Goal: Information Seeking & Learning: Learn about a topic

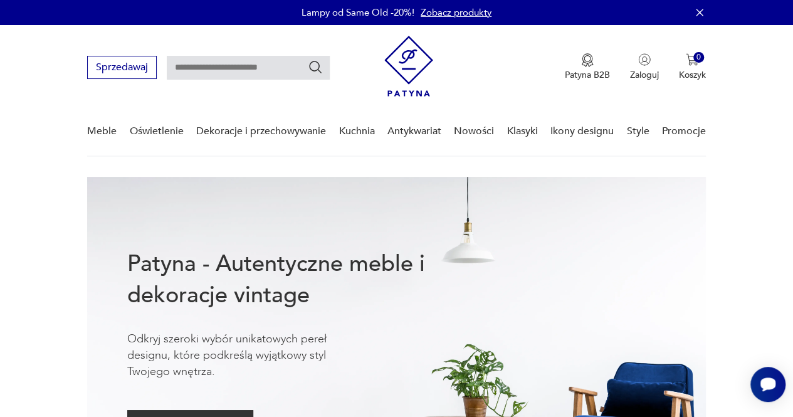
drag, startPoint x: 749, startPoint y: 0, endPoint x: 41, endPoint y: 140, distance: 721.8
click at [41, 140] on nav "Sprzedawaj Patyna B2B Zaloguj 0 Koszyk Twój koszyk ( 0 ) Brak produktów w koszy…" at bounding box center [396, 91] width 793 height 132
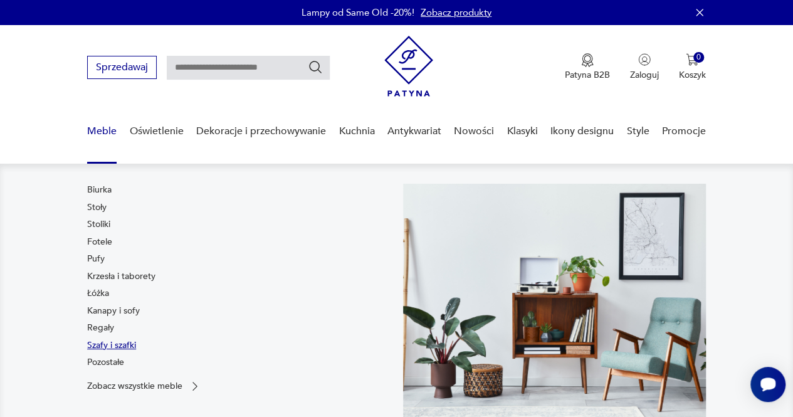
click at [108, 343] on link "Szafy i szafki" at bounding box center [111, 345] width 49 height 13
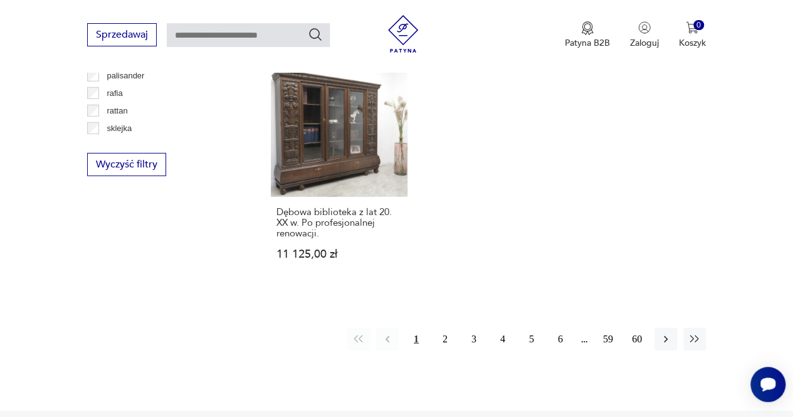
scroll to position [1756, 0]
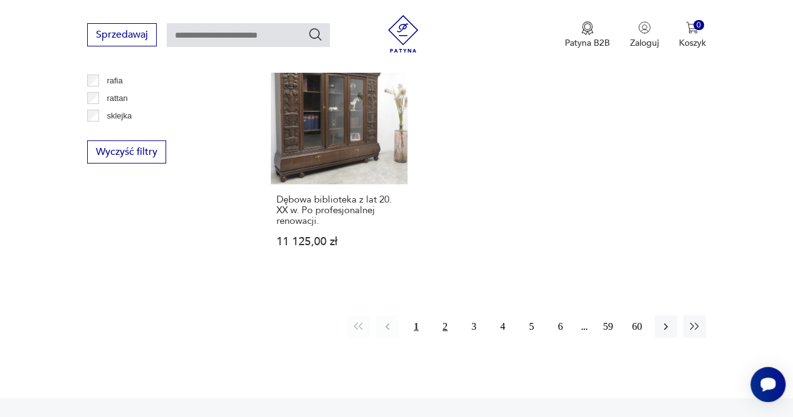
click at [441, 315] on button "2" at bounding box center [445, 326] width 23 height 23
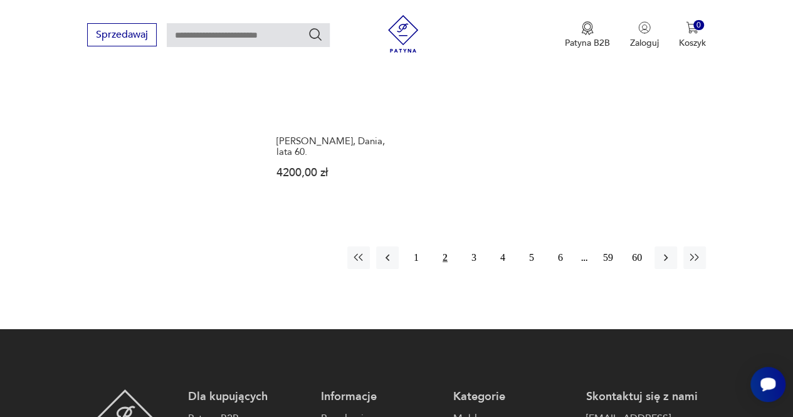
scroll to position [1897, 0]
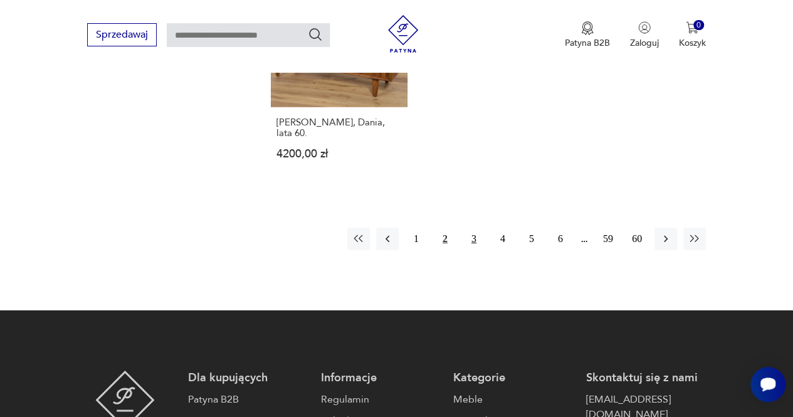
click at [466, 227] on button "3" at bounding box center [473, 238] width 23 height 23
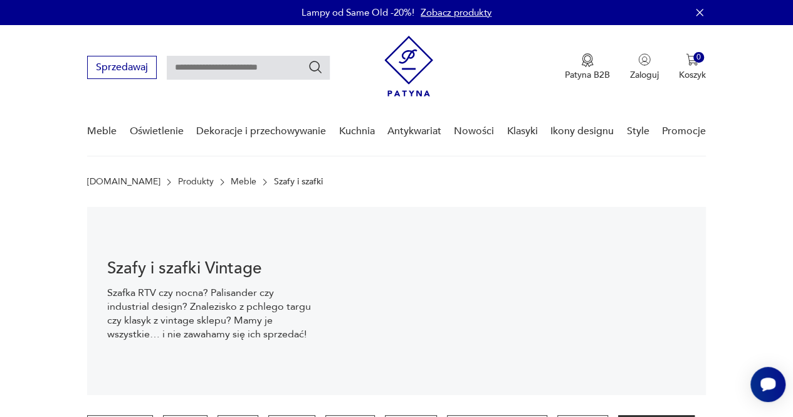
click at [218, 68] on input "text" at bounding box center [248, 68] width 163 height 24
type input "**********"
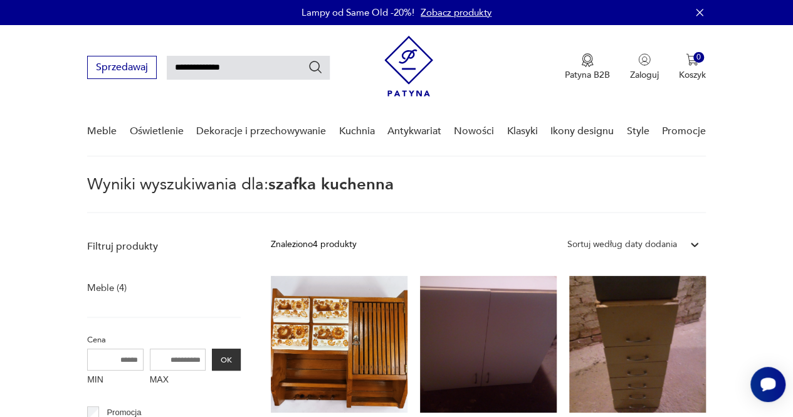
type input "**********"
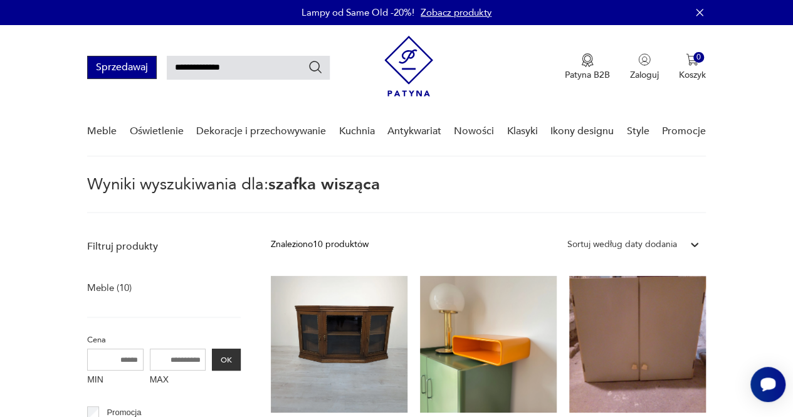
drag, startPoint x: 237, startPoint y: 70, endPoint x: 143, endPoint y: 68, distance: 94.6
click at [143, 68] on div "**********" at bounding box center [208, 67] width 243 height 23
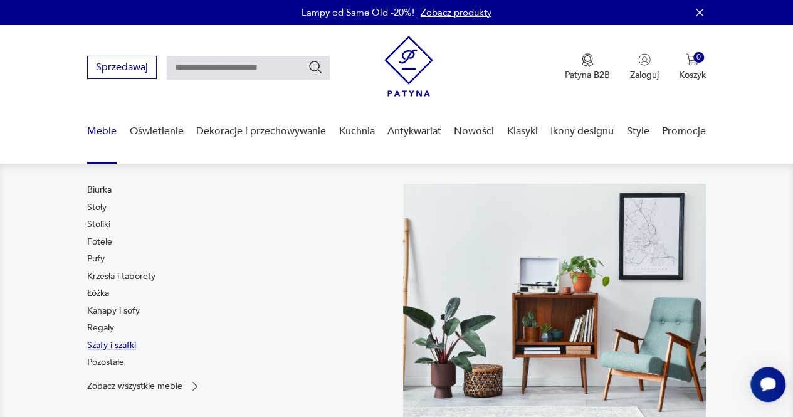
click at [108, 344] on link "Szafy i szafki" at bounding box center [111, 345] width 49 height 13
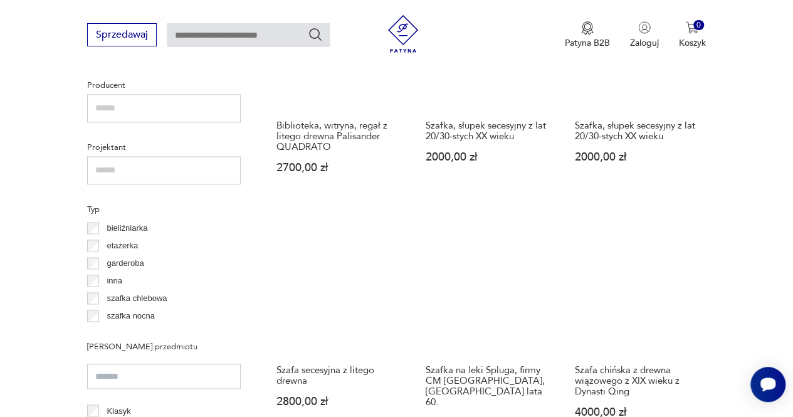
scroll to position [858, 0]
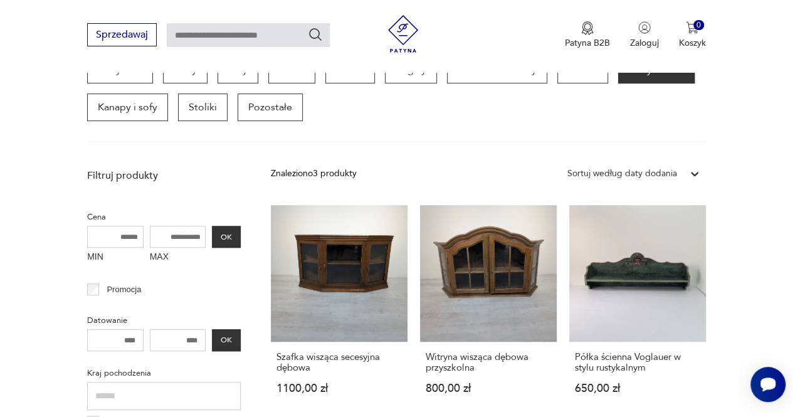
scroll to position [378, 0]
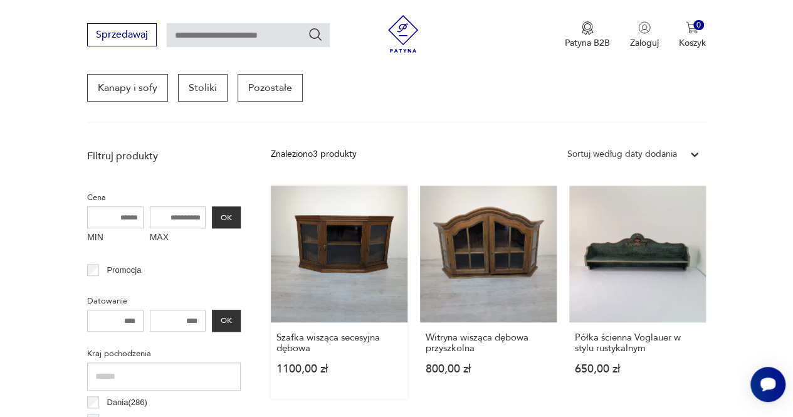
click at [332, 263] on link "Szafka wisząca secesyjna dębowa 1100,00 zł" at bounding box center [339, 291] width 137 height 213
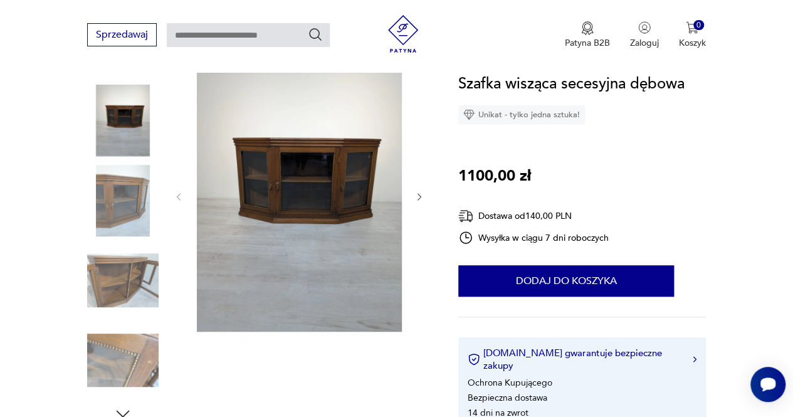
scroll to position [145, 0]
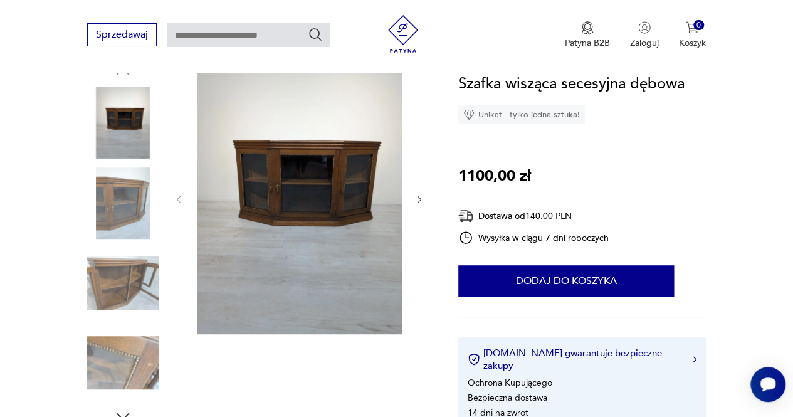
click at [316, 227] on img at bounding box center [299, 198] width 205 height 272
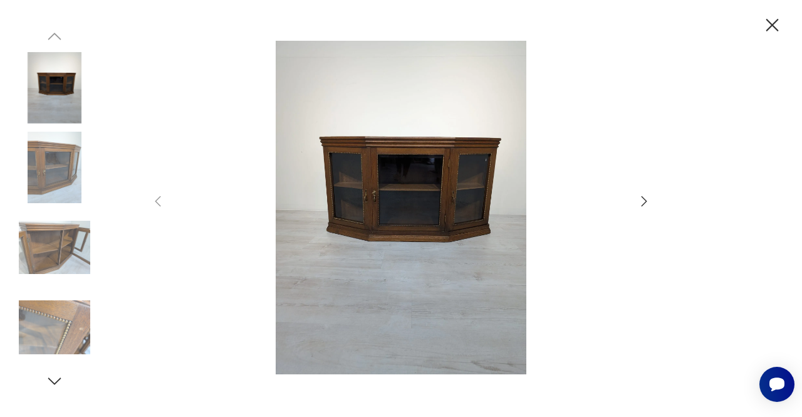
click at [638, 201] on icon "button" at bounding box center [644, 201] width 15 height 15
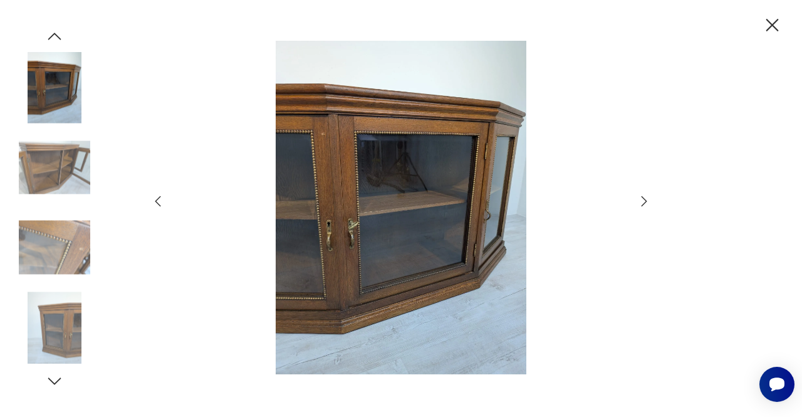
click at [638, 201] on icon "button" at bounding box center [644, 201] width 15 height 15
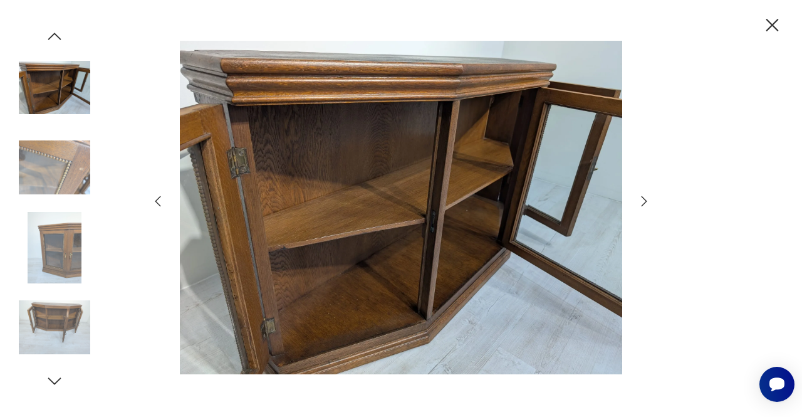
click at [638, 201] on icon "button" at bounding box center [644, 201] width 15 height 15
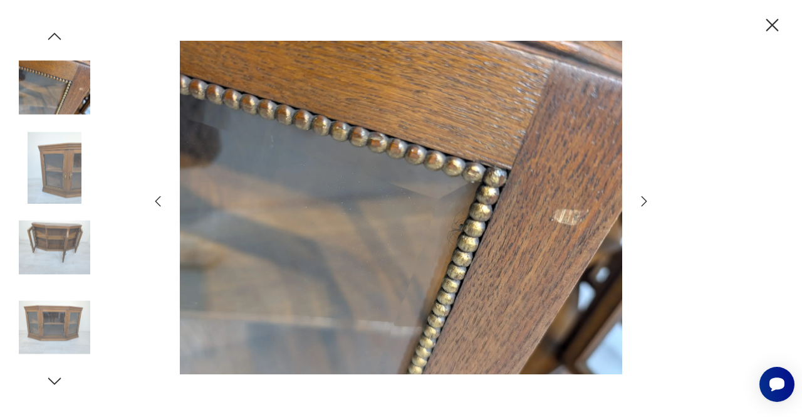
click at [638, 201] on icon "button" at bounding box center [644, 201] width 15 height 15
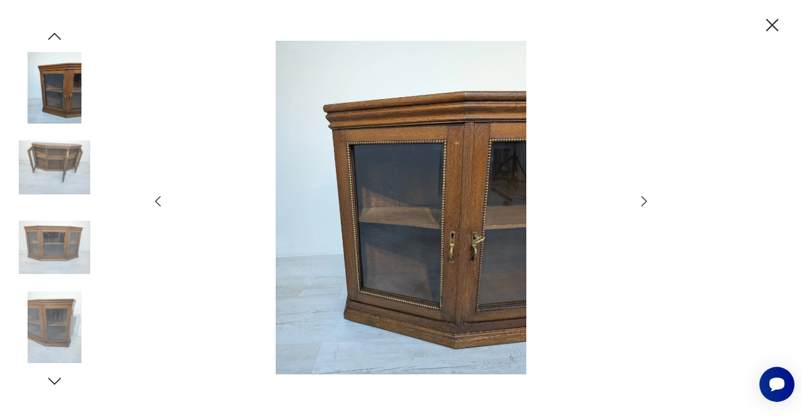
click at [638, 201] on icon "button" at bounding box center [644, 201] width 15 height 15
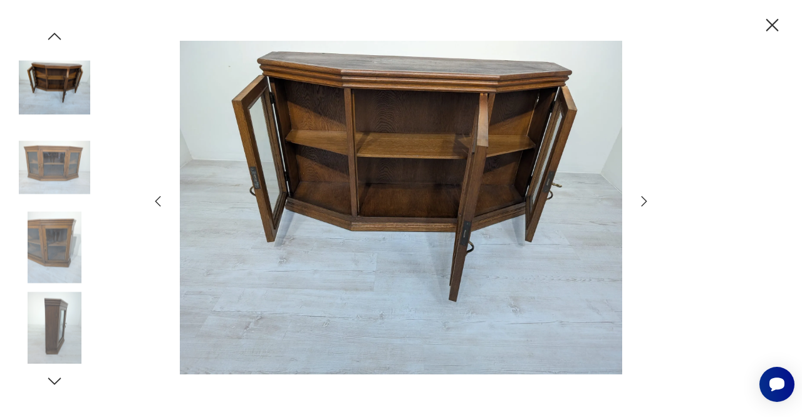
click at [638, 201] on icon "button" at bounding box center [644, 201] width 15 height 15
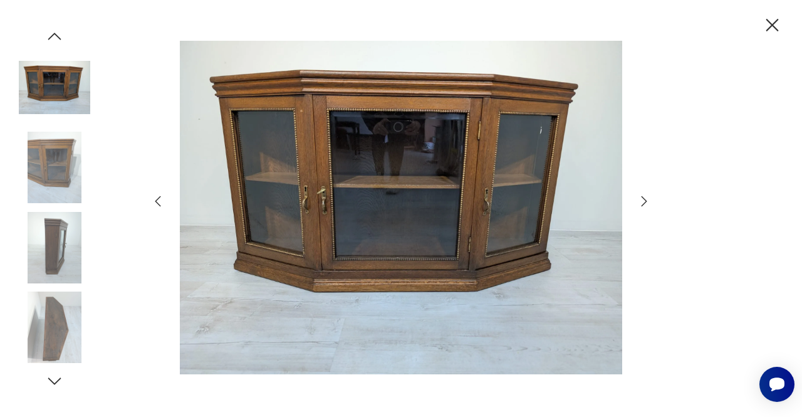
click at [638, 201] on icon "button" at bounding box center [644, 201] width 15 height 15
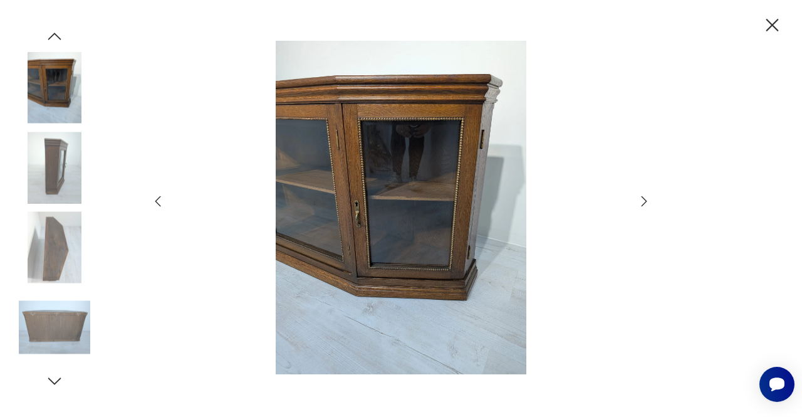
click at [638, 201] on icon "button" at bounding box center [644, 201] width 15 height 15
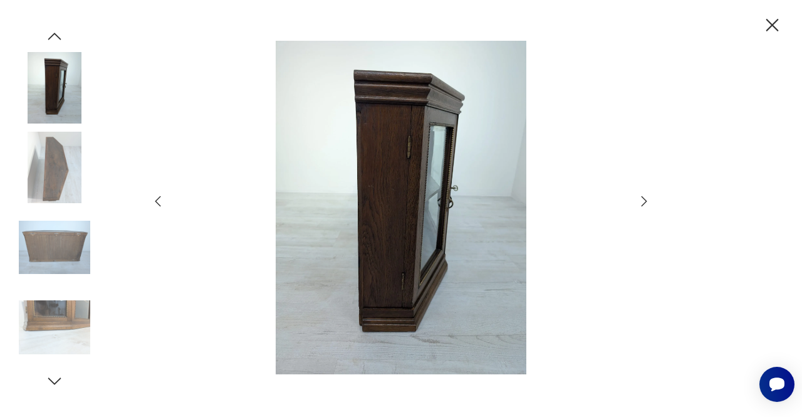
click at [643, 202] on icon "button" at bounding box center [644, 201] width 15 height 15
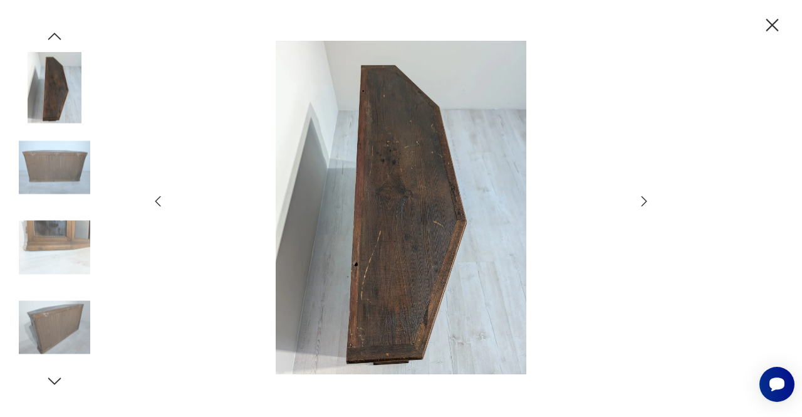
click at [643, 202] on icon "button" at bounding box center [644, 201] width 15 height 15
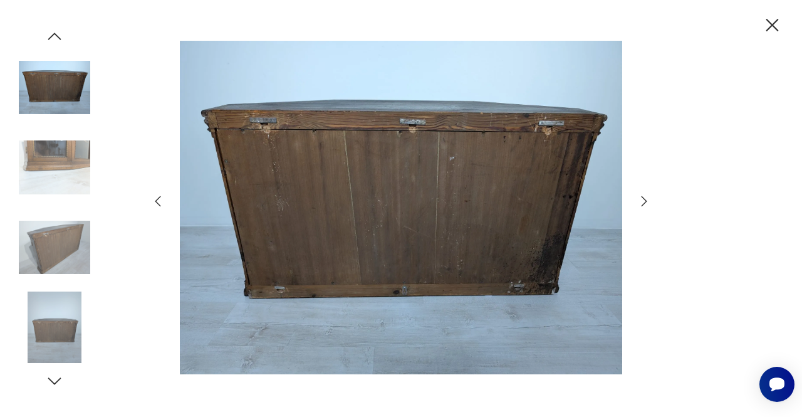
click at [643, 202] on icon "button" at bounding box center [644, 201] width 15 height 15
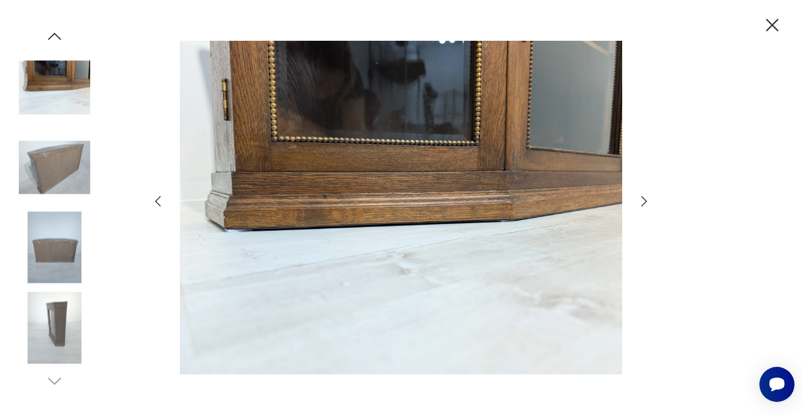
click at [643, 202] on icon "button" at bounding box center [644, 201] width 15 height 15
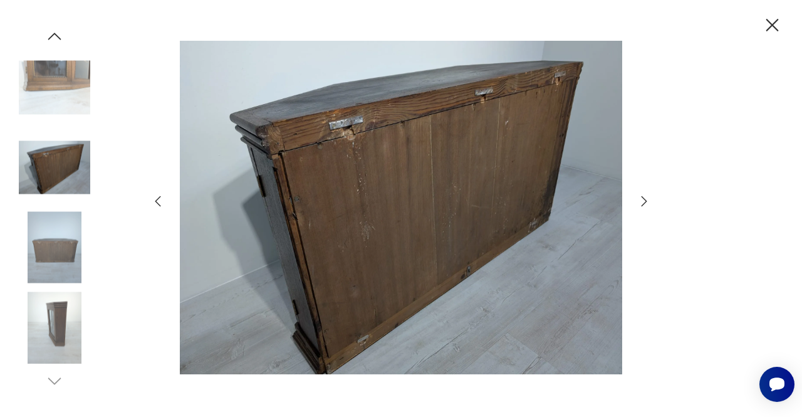
click at [643, 202] on icon "button" at bounding box center [644, 201] width 15 height 15
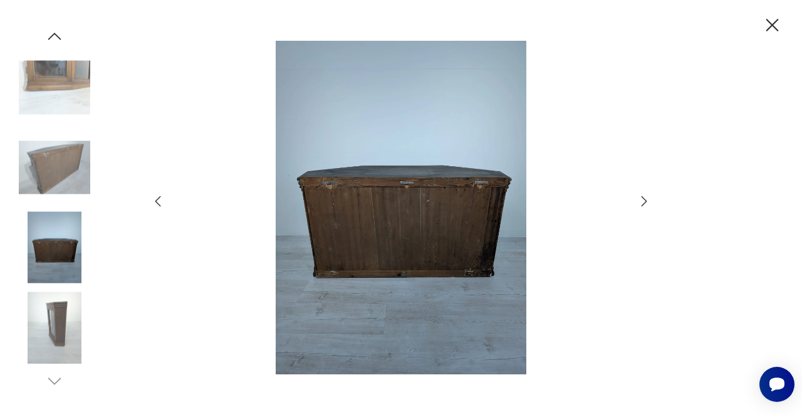
click at [643, 202] on icon "button" at bounding box center [644, 201] width 15 height 15
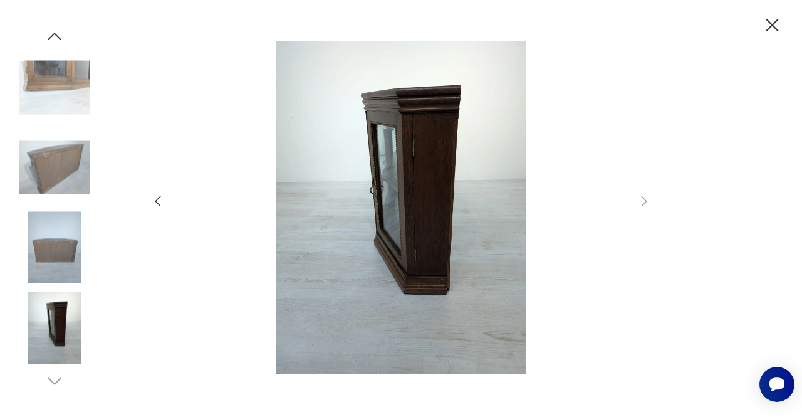
click at [776, 24] on icon "button" at bounding box center [772, 25] width 22 height 22
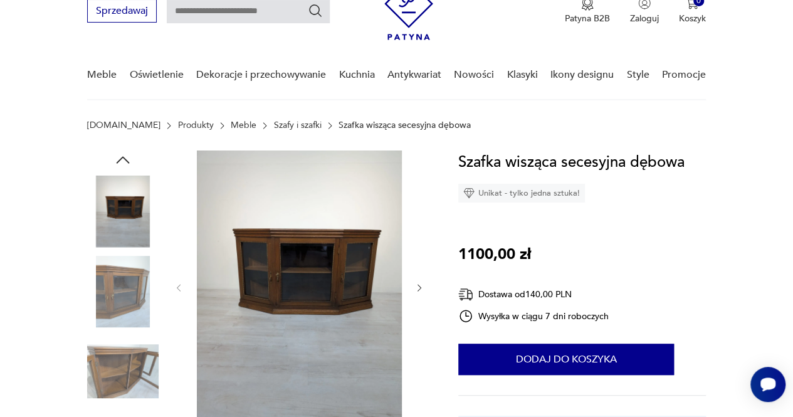
scroll to position [0, 0]
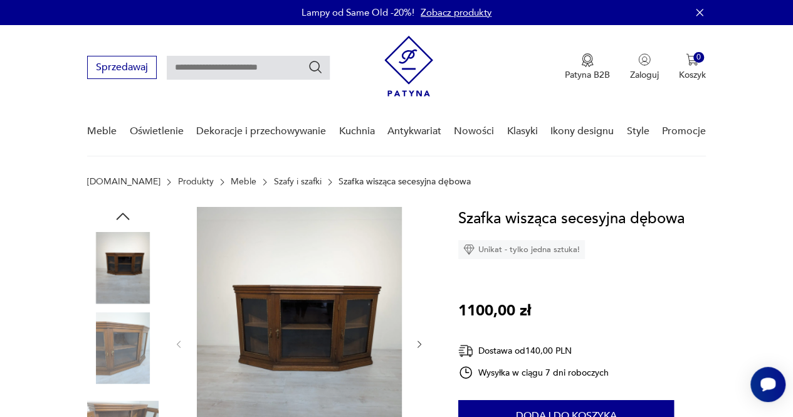
click at [274, 177] on link "Szafy i szafki" at bounding box center [298, 182] width 48 height 10
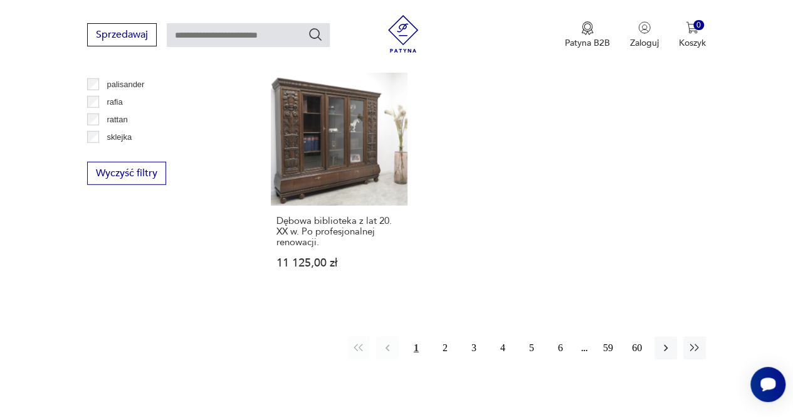
scroll to position [1723, 0]
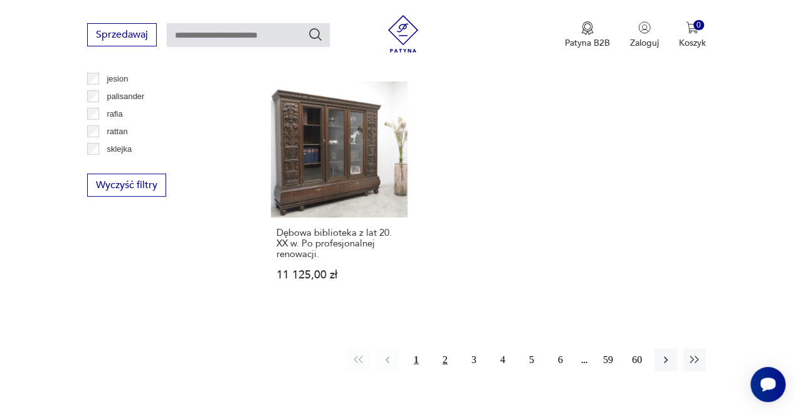
click at [439, 348] on button "2" at bounding box center [445, 359] width 23 height 23
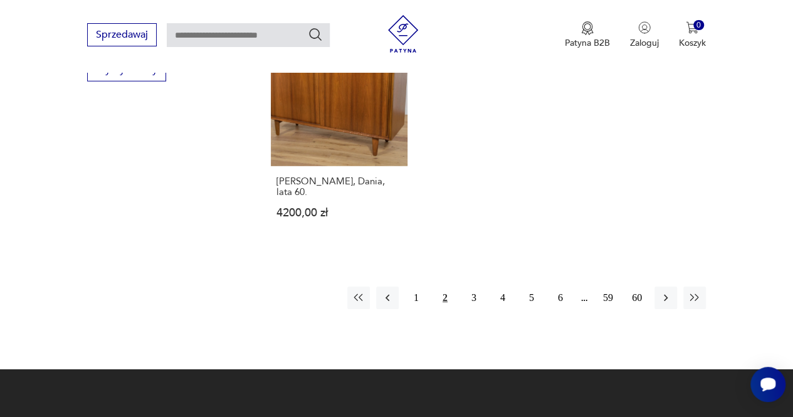
scroll to position [1835, 0]
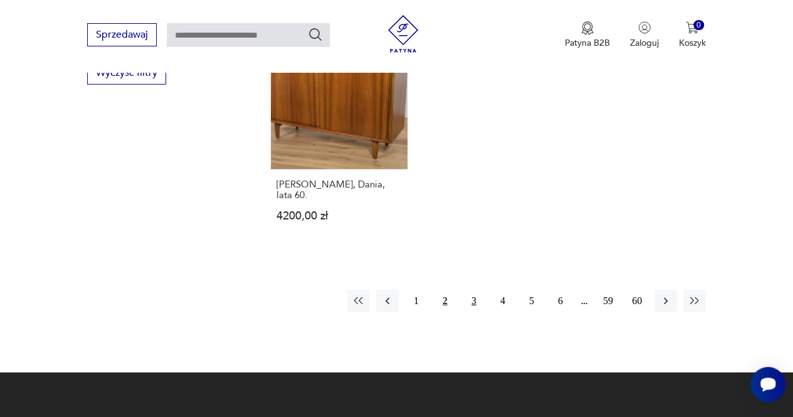
click at [471, 290] on button "3" at bounding box center [473, 301] width 23 height 23
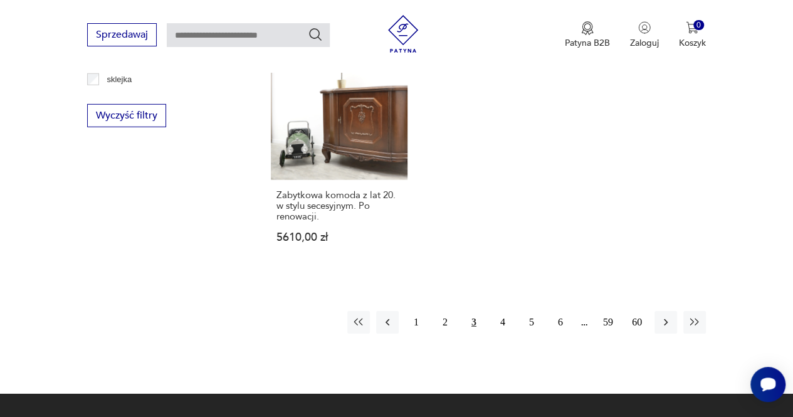
scroll to position [1790, 0]
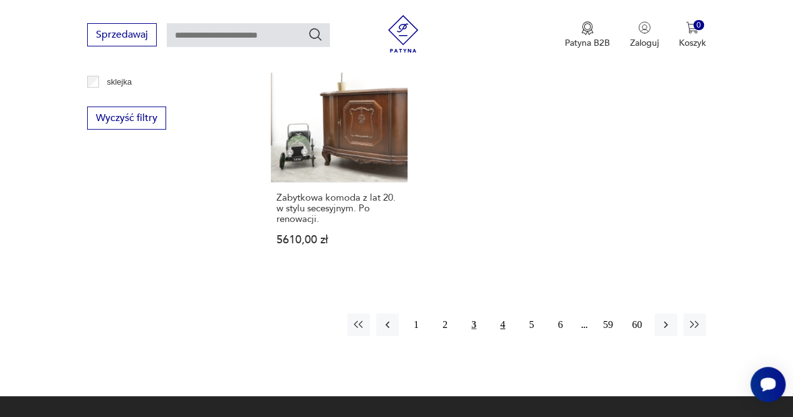
click at [504, 313] on button "4" at bounding box center [502, 324] width 23 height 23
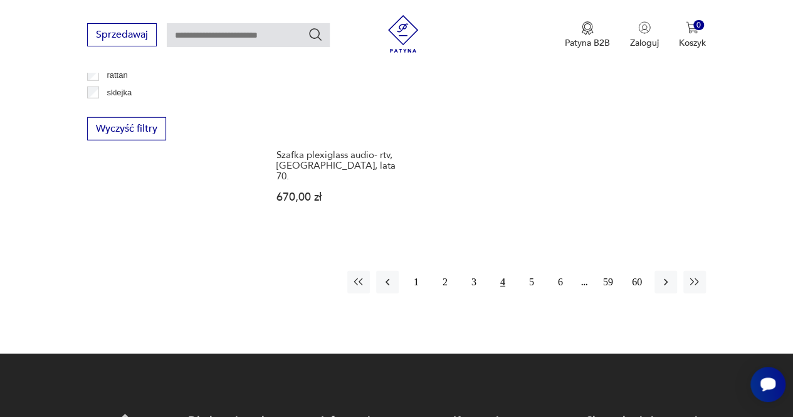
scroll to position [1810, 0]
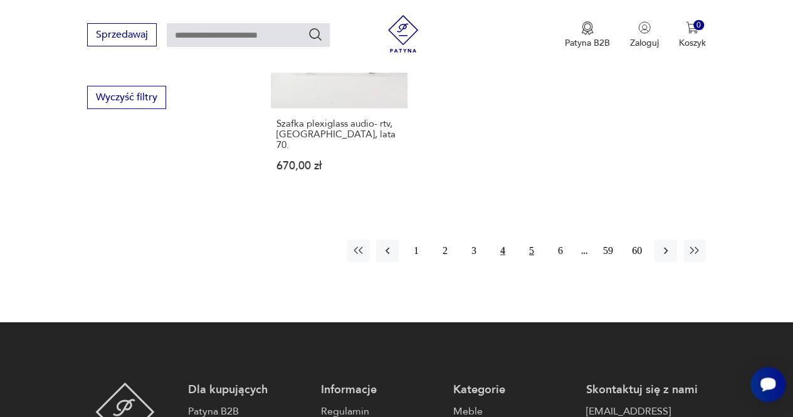
click at [530, 239] on button "5" at bounding box center [531, 250] width 23 height 23
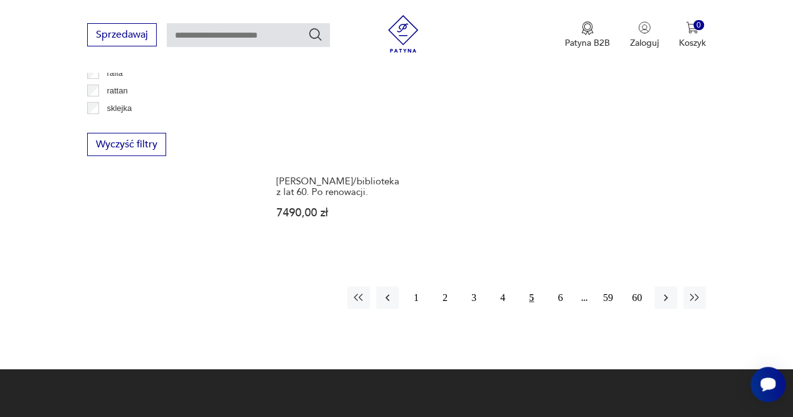
scroll to position [1768, 0]
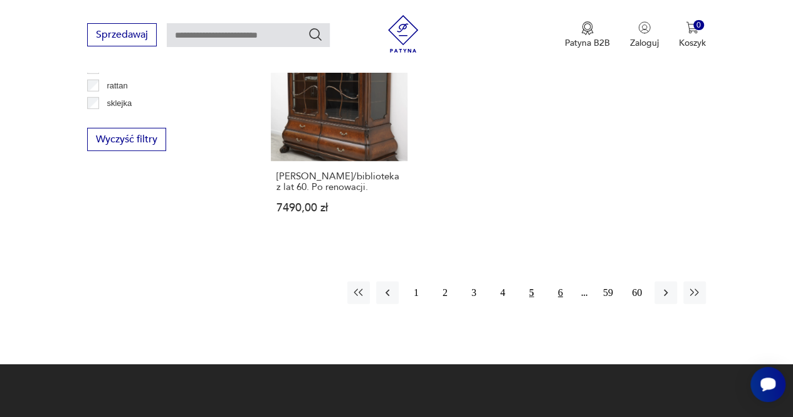
click at [560, 295] on button "6" at bounding box center [560, 292] width 23 height 23
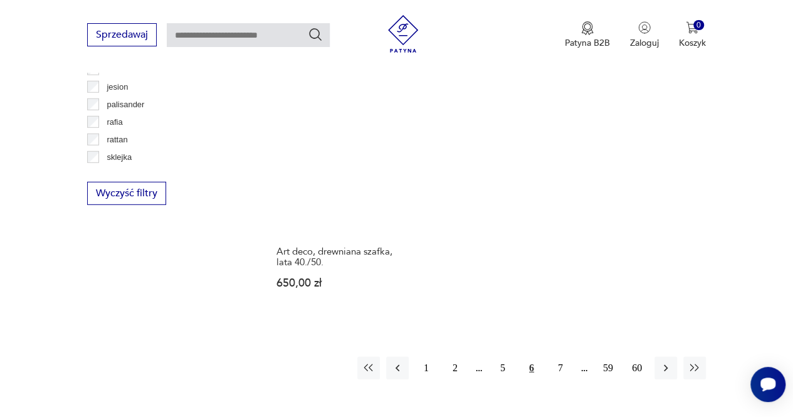
scroll to position [1709, 0]
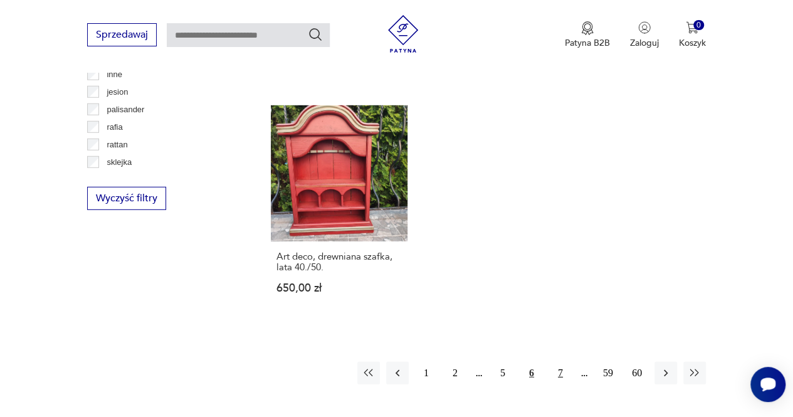
click at [558, 362] on button "7" at bounding box center [560, 373] width 23 height 23
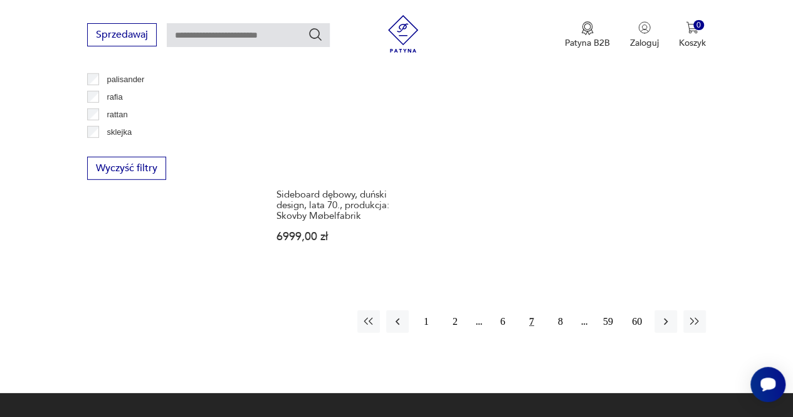
scroll to position [1736, 0]
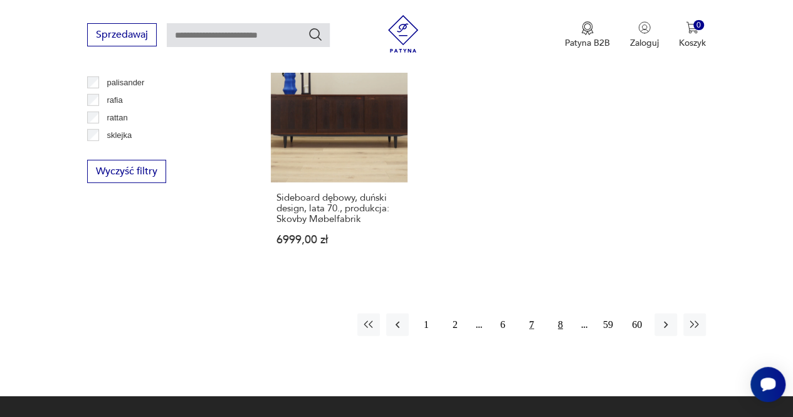
click at [558, 325] on button "8" at bounding box center [560, 324] width 23 height 23
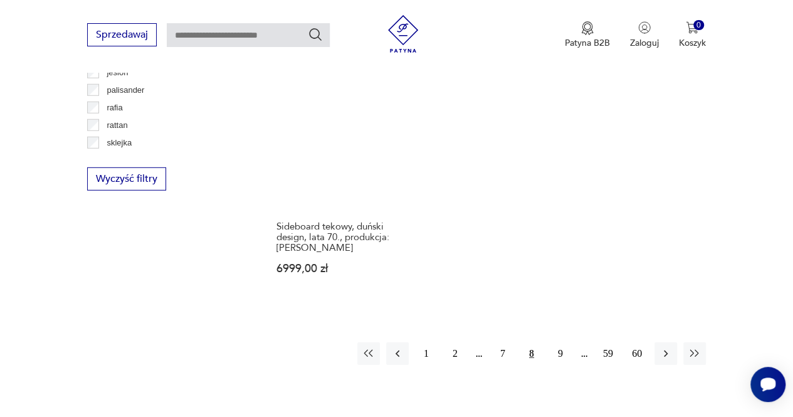
scroll to position [1721, 0]
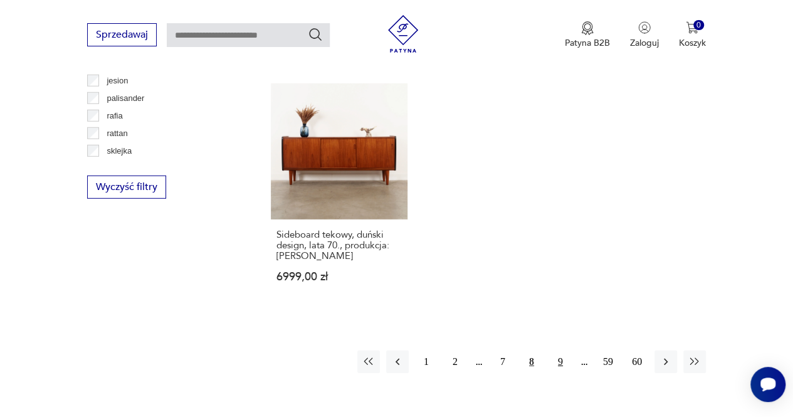
click at [558, 352] on button "9" at bounding box center [560, 361] width 23 height 23
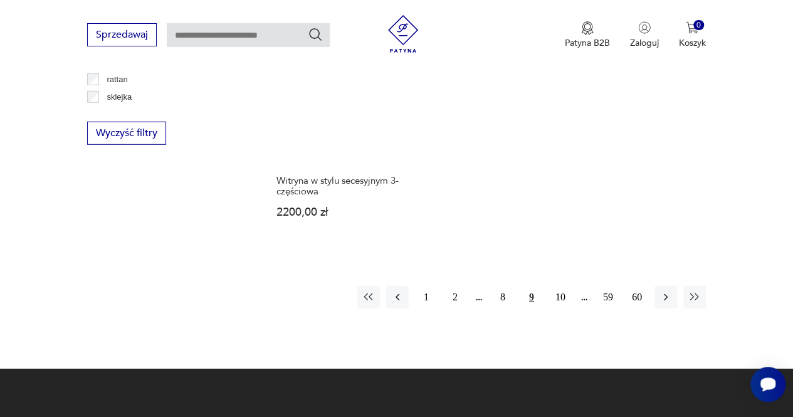
scroll to position [1767, 0]
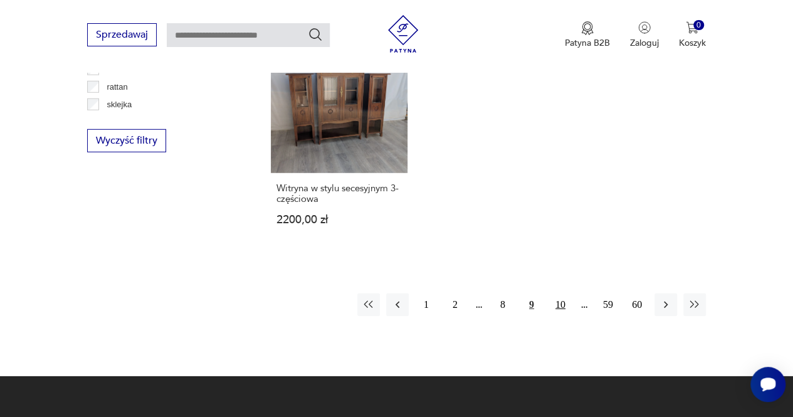
click at [564, 293] on button "10" at bounding box center [560, 304] width 23 height 23
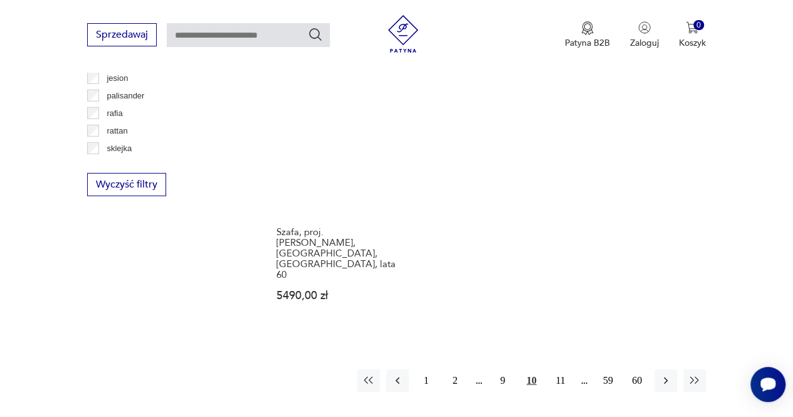
scroll to position [1755, 0]
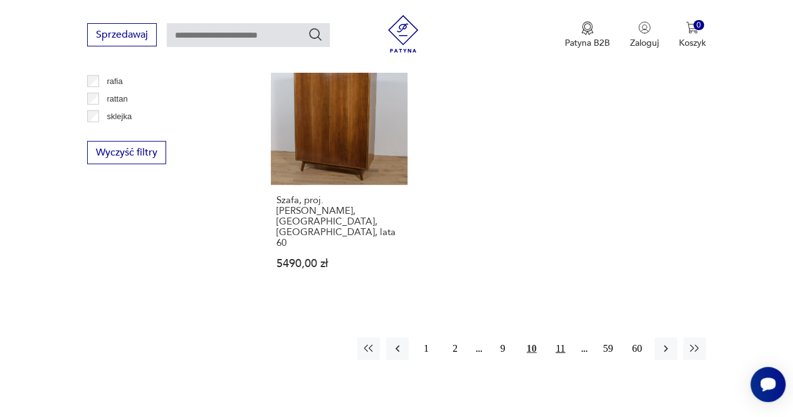
click at [561, 337] on button "11" at bounding box center [560, 348] width 23 height 23
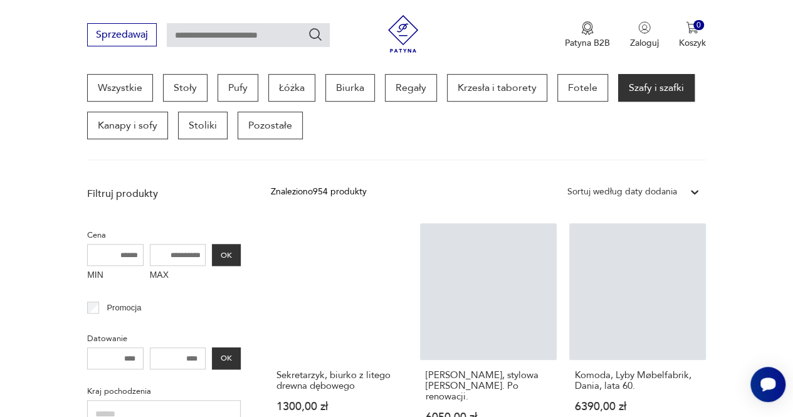
scroll to position [332, 0]
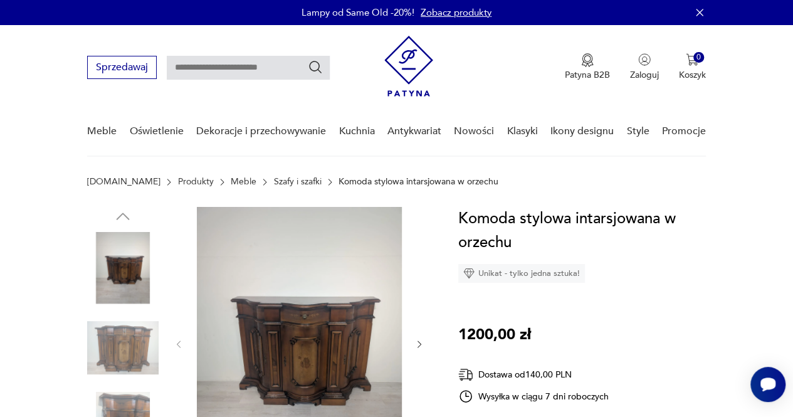
scroll to position [77, 0]
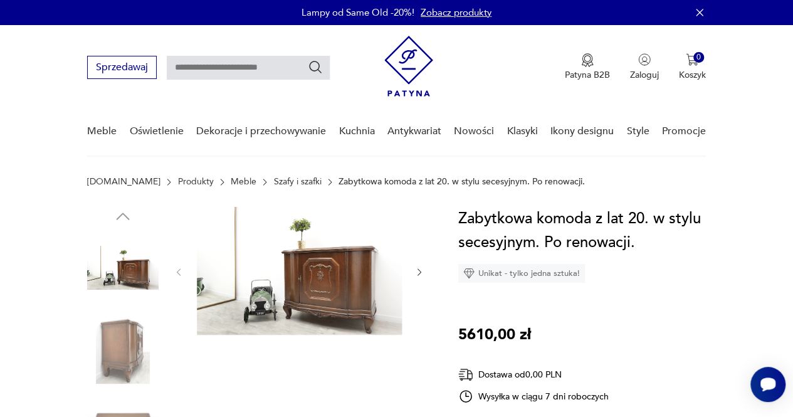
click at [315, 288] on img at bounding box center [299, 271] width 205 height 128
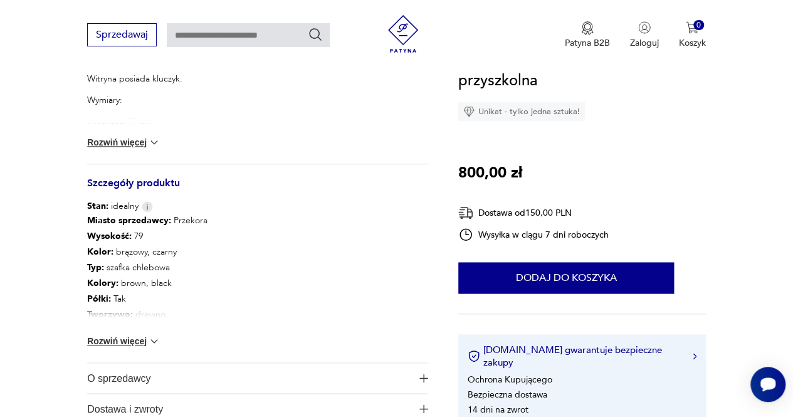
scroll to position [625, 0]
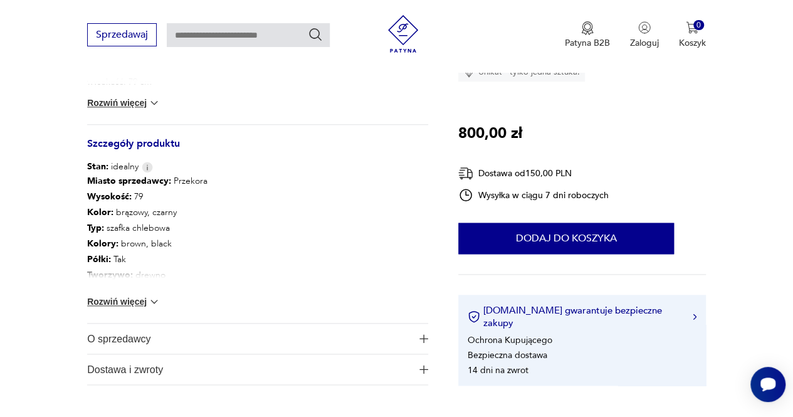
click at [122, 301] on button "Rozwiń więcej" at bounding box center [123, 301] width 73 height 13
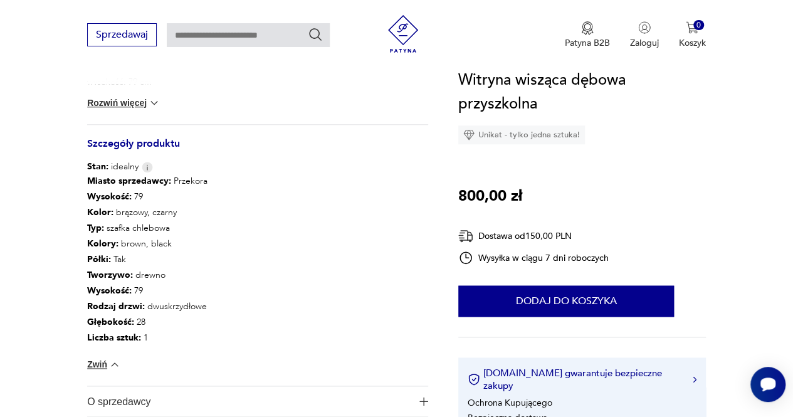
drag, startPoint x: 791, startPoint y: 160, endPoint x: 801, endPoint y: 76, distance: 85.3
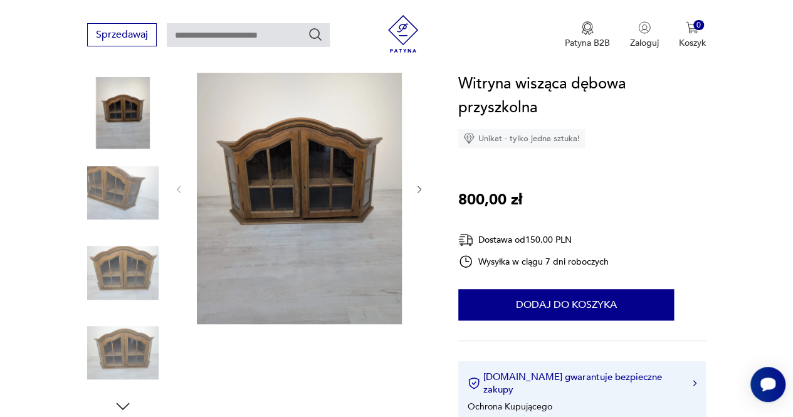
scroll to position [178, 0]
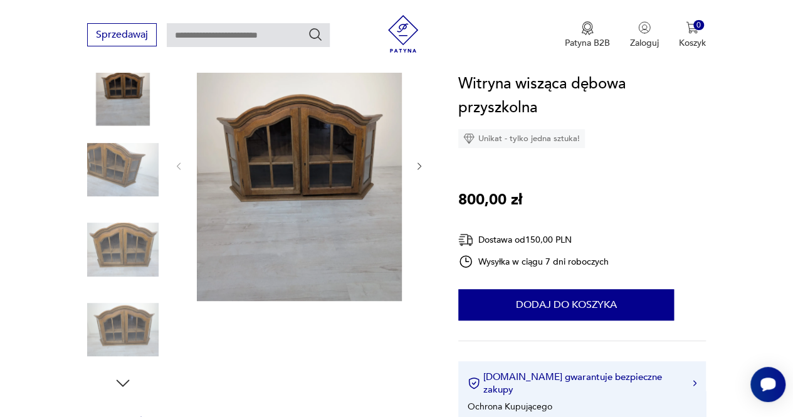
click at [123, 163] on img at bounding box center [122, 169] width 71 height 71
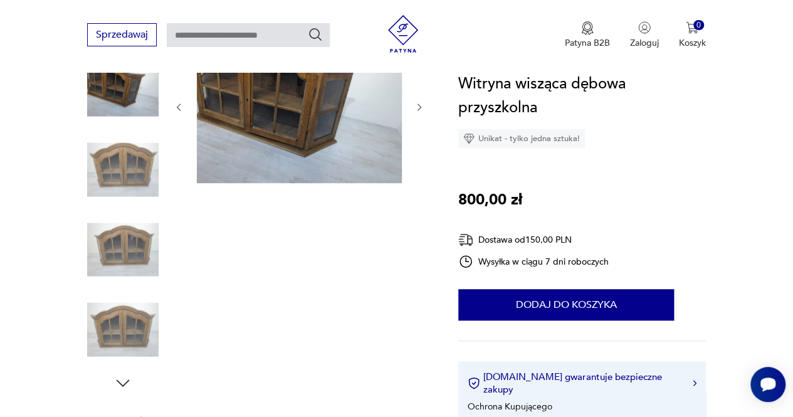
click at [129, 237] on img at bounding box center [122, 249] width 71 height 71
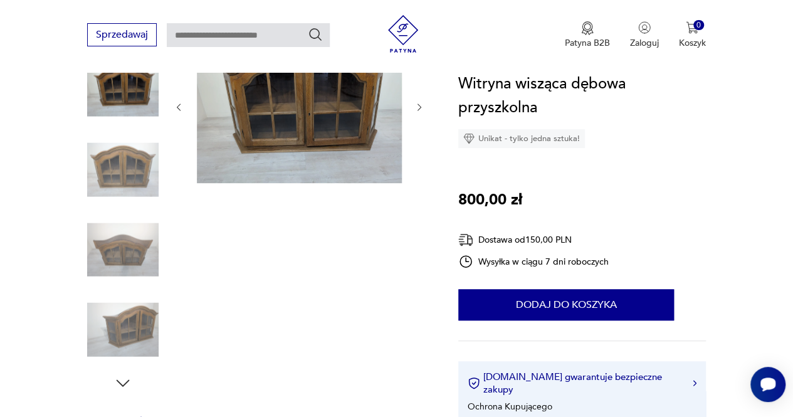
click at [125, 267] on img at bounding box center [122, 249] width 71 height 71
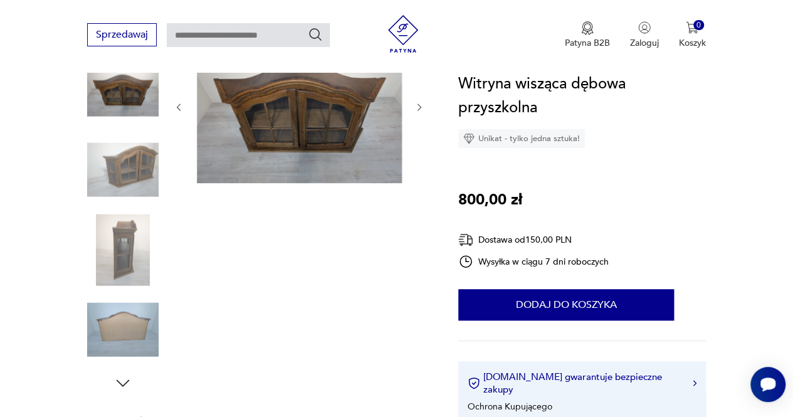
click at [125, 265] on img at bounding box center [122, 249] width 71 height 71
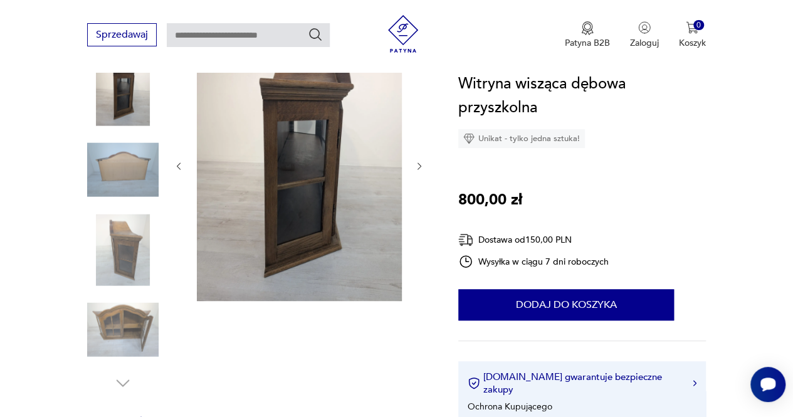
click at [121, 325] on img at bounding box center [122, 329] width 71 height 71
